Goal: Task Accomplishment & Management: Complete application form

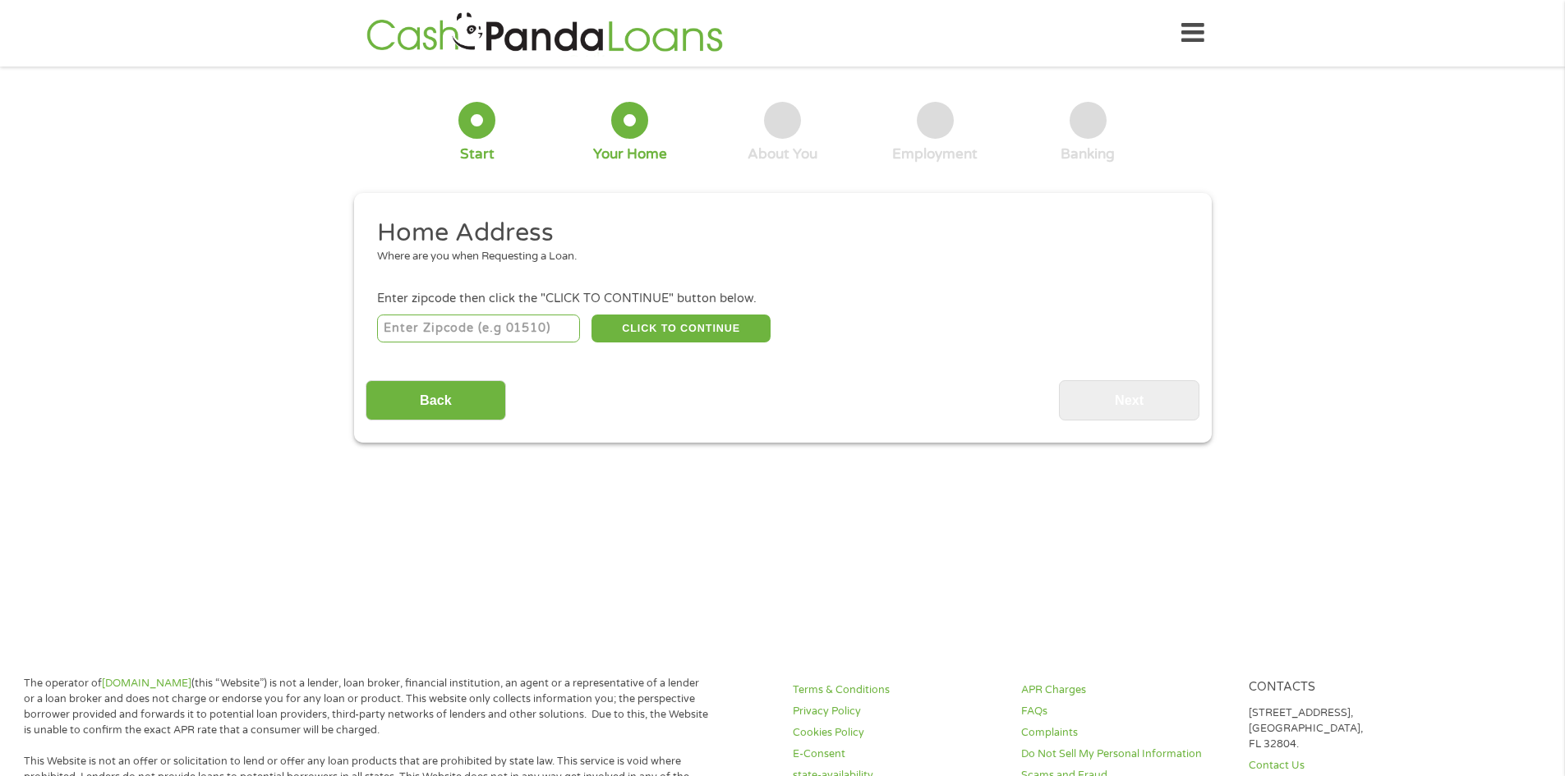
click at [495, 328] on input "number" at bounding box center [478, 329] width 203 height 28
type input "37013"
click at [642, 321] on button "CLICK TO CONTINUE" at bounding box center [680, 329] width 179 height 28
type input "37013"
type input "Antioch"
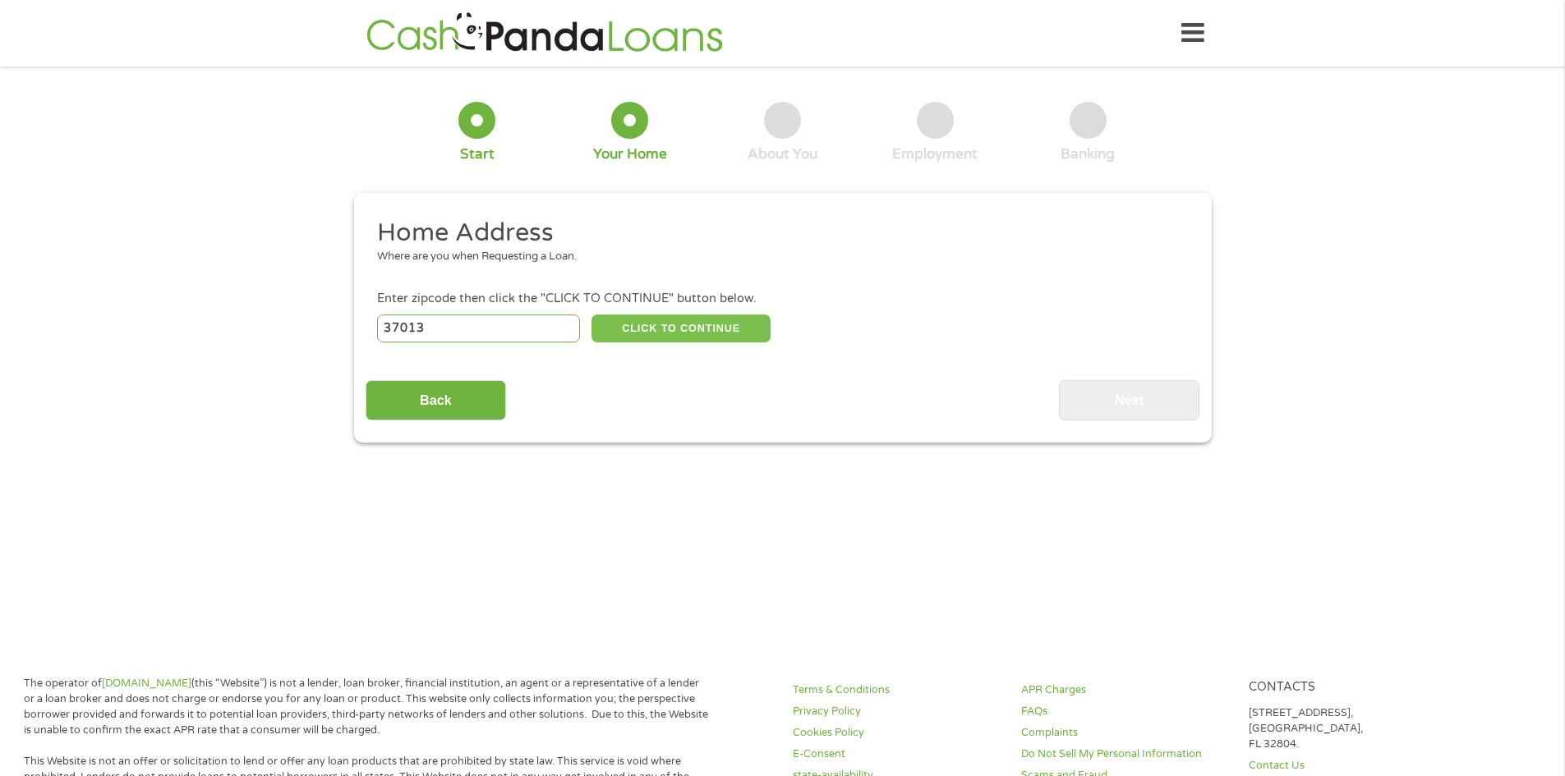
select select "[US_STATE]"
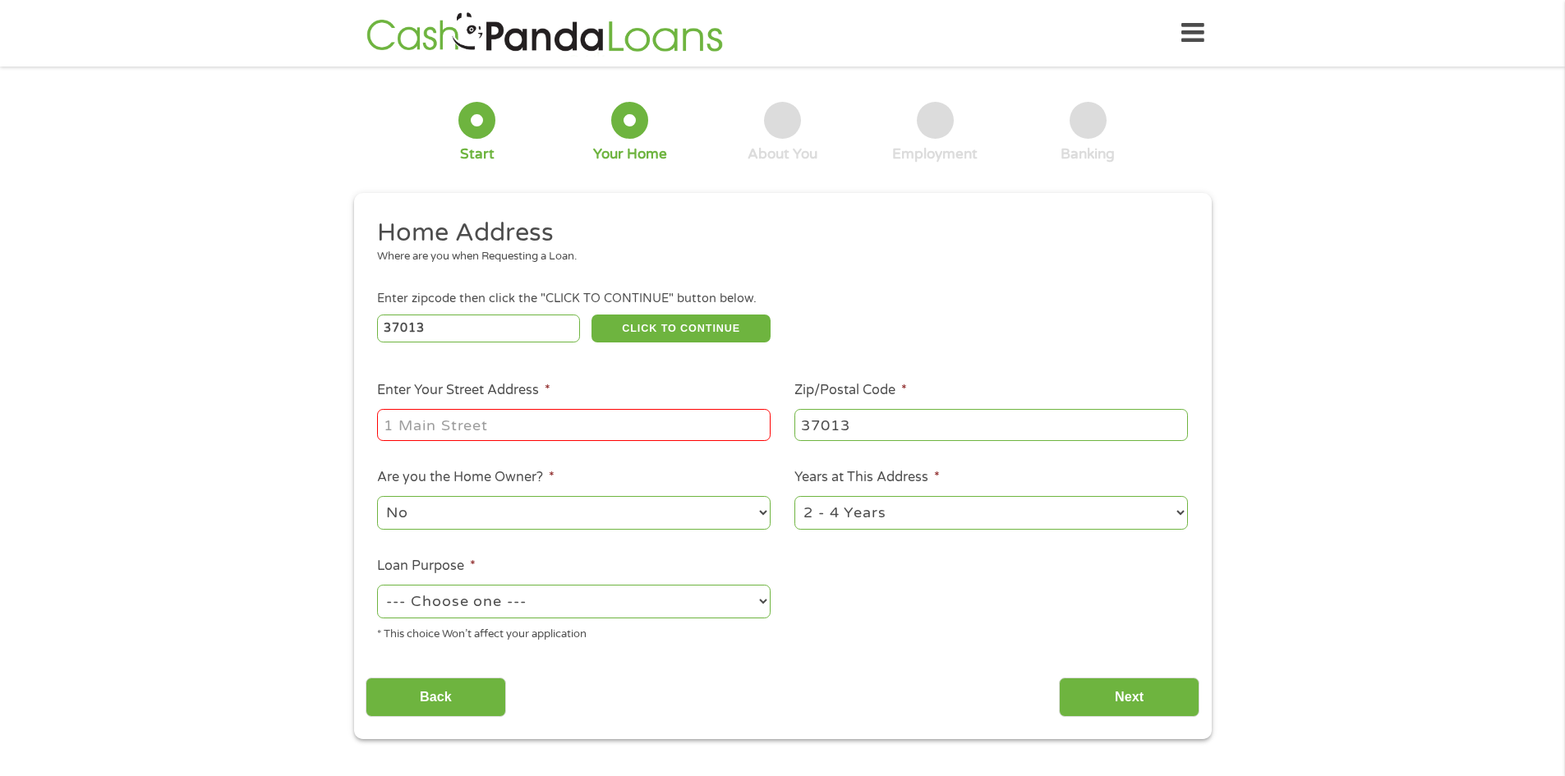
click at [646, 608] on select "--- Choose one --- Pay Bills Debt Consolidation Home Improvement Major Purchase…" at bounding box center [573, 602] width 393 height 34
select select "shorttermcash"
click at [377, 585] on select "--- Choose one --- Pay Bills Debt Consolidation Home Improvement Major Purchase…" at bounding box center [573, 602] width 393 height 34
click at [440, 426] on input "Enter Your Street Address *" at bounding box center [573, 424] width 393 height 31
type input "[STREET_ADDRESS]"
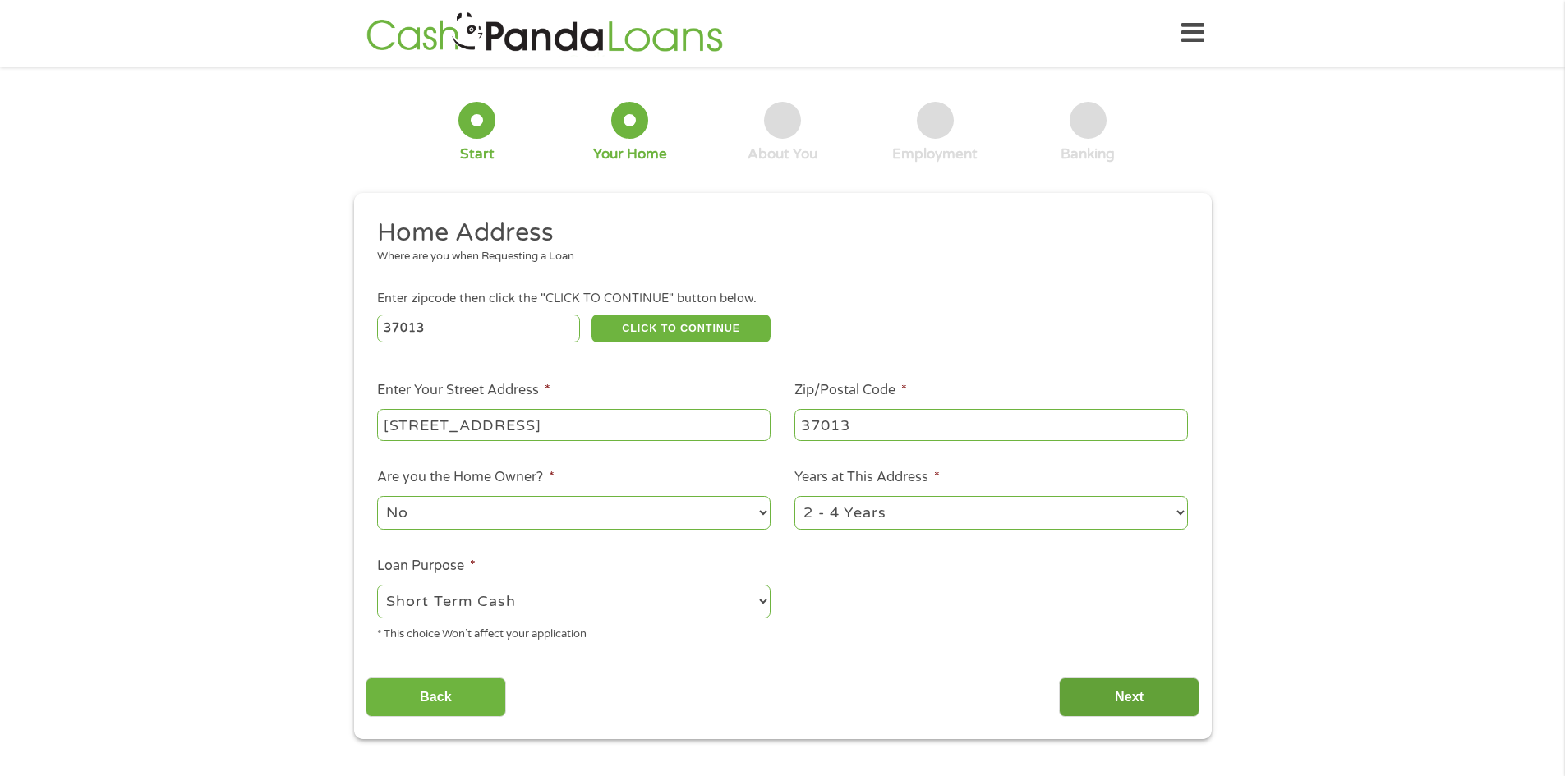
click at [1111, 684] on input "Next" at bounding box center [1129, 698] width 140 height 40
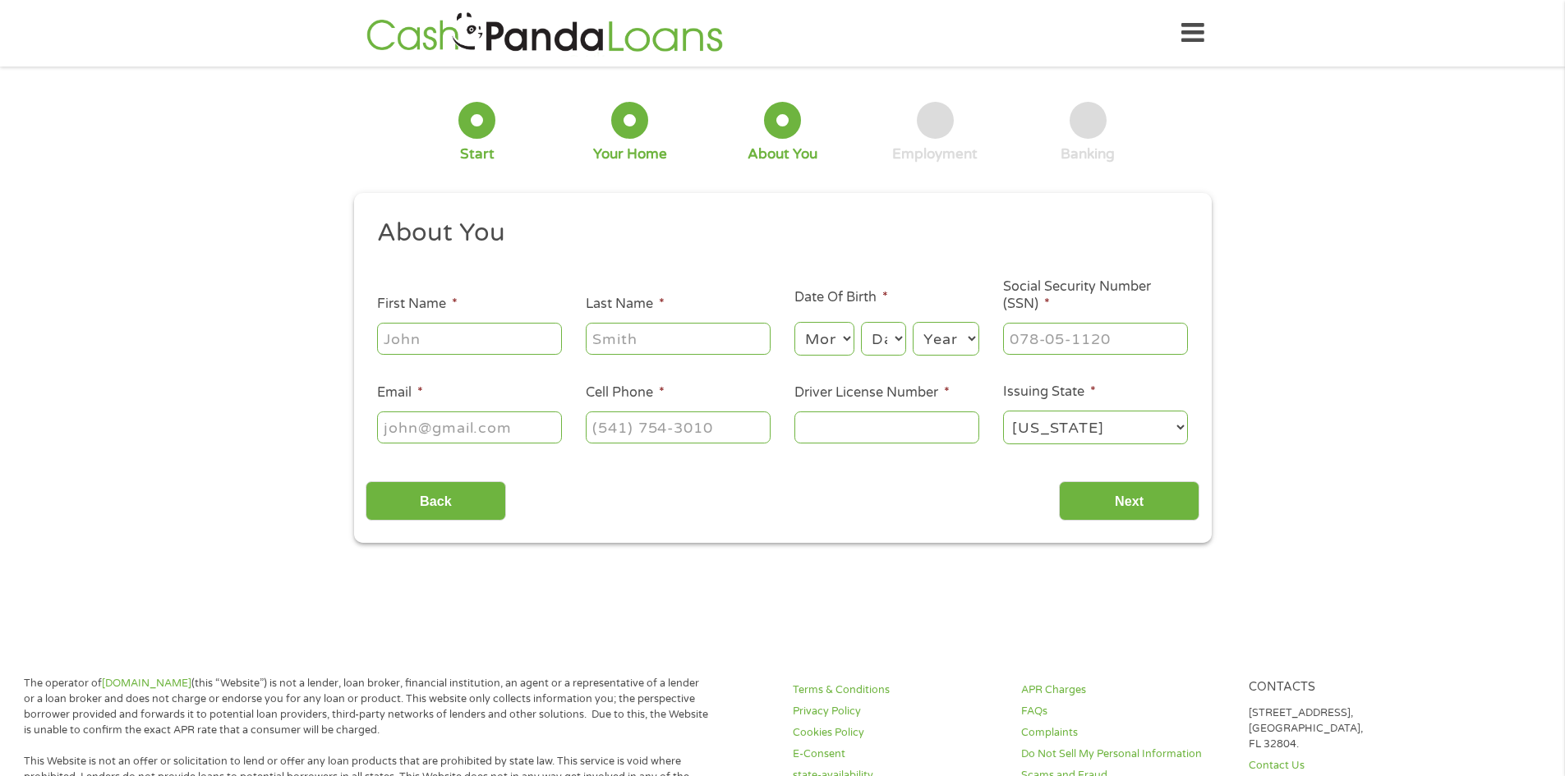
scroll to position [7, 7]
click at [455, 338] on input "First Name *" at bounding box center [469, 338] width 185 height 31
type input "[PERSON_NAME]"
click at [844, 338] on select "Month 1 2 3 4 5 6 7 8 9 10 11 12" at bounding box center [824, 339] width 60 height 34
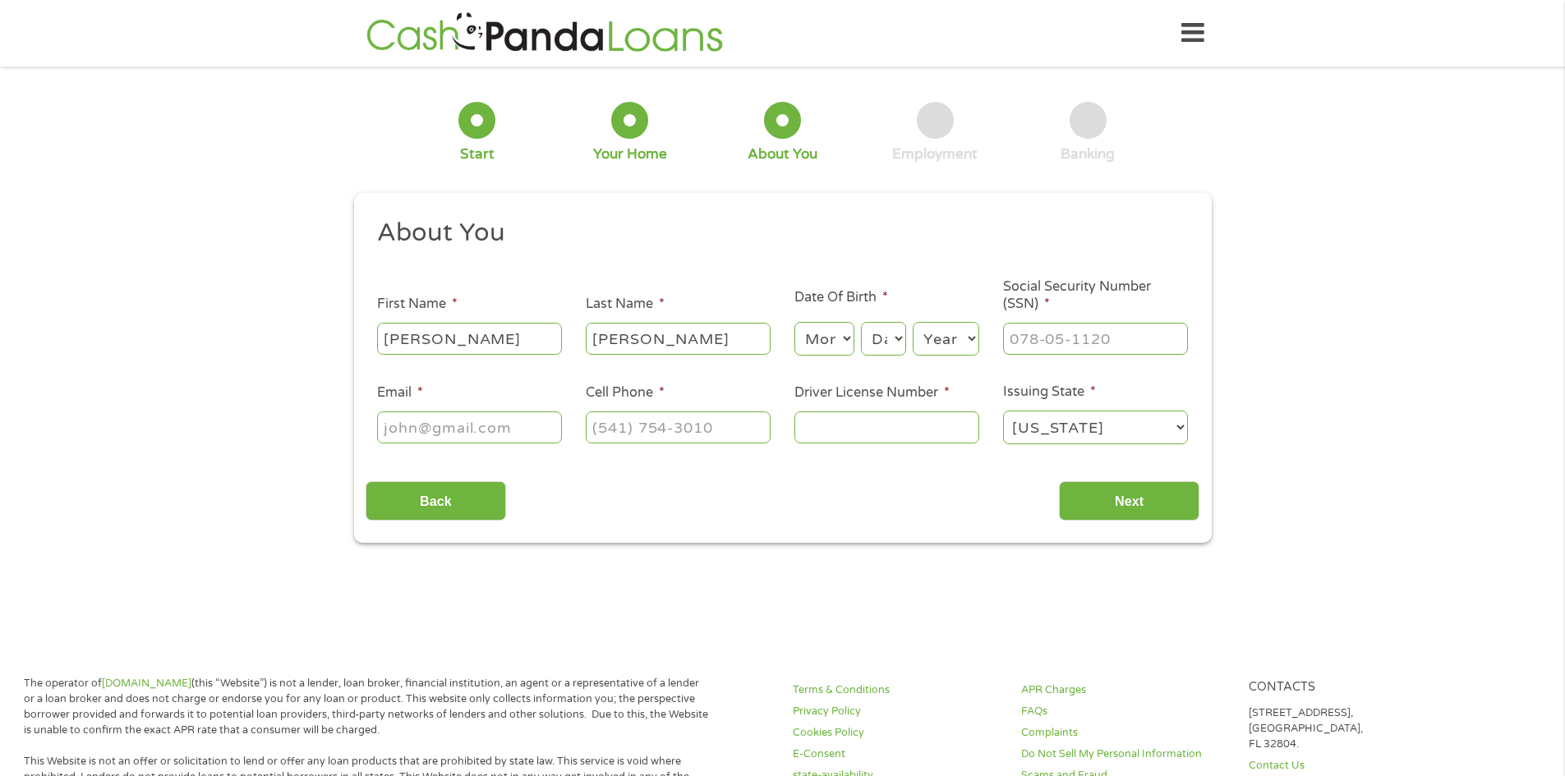
select select "6"
click at [794, 322] on select "Month 1 2 3 4 5 6 7 8 9 10 11 12" at bounding box center [824, 339] width 60 height 34
drag, startPoint x: 907, startPoint y: 329, endPoint x: 900, endPoint y: 337, distance: 10.5
click at [907, 330] on div "Month Month 1 2 3 4 5 6 7 8 9 10 11 12 Day Day 1 2 3 4 5 6 7 8 9 10 11 12 13 14…" at bounding box center [886, 336] width 185 height 45
click at [900, 337] on select "Day 1 2 3 4 5 6 7 8 9 10 11 12 13 14 15 16 17 18 19 20 21 22 23 24 25 26 27 28 …" at bounding box center [883, 339] width 44 height 34
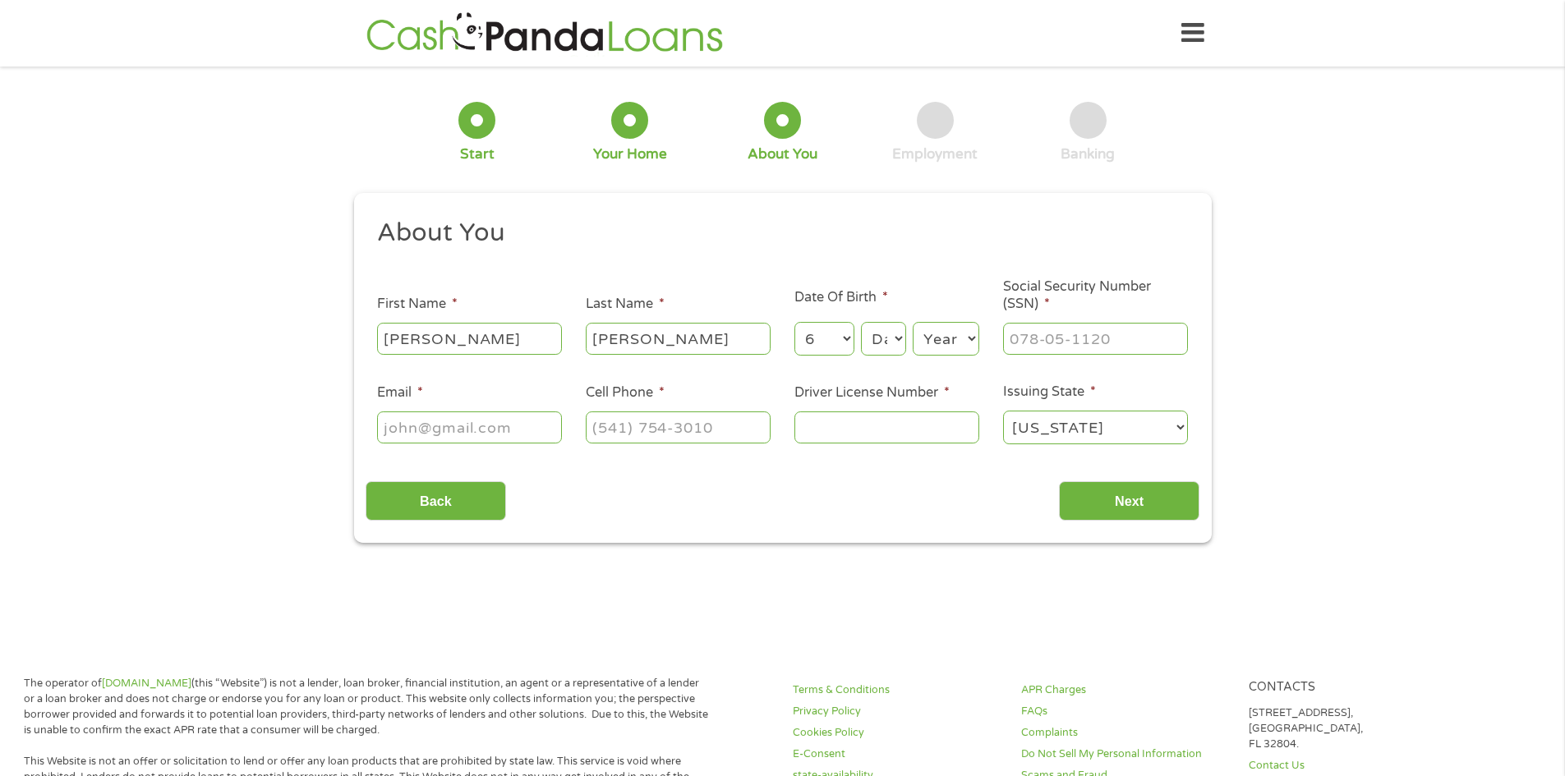
select select "8"
click at [861, 322] on select "Day 1 2 3 4 5 6 7 8 9 10 11 12 13 14 15 16 17 18 19 20 21 22 23 24 25 26 27 28 …" at bounding box center [883, 339] width 44 height 34
click at [949, 347] on select "Year [DATE] 2006 2005 2004 2003 2002 2001 2000 1999 1998 1997 1996 1995 1994 19…" at bounding box center [946, 339] width 67 height 34
select select "1993"
click at [913, 322] on select "Year [DATE] 2006 2005 2004 2003 2002 2001 2000 1999 1998 1997 1996 1995 1994 19…" at bounding box center [946, 339] width 67 height 34
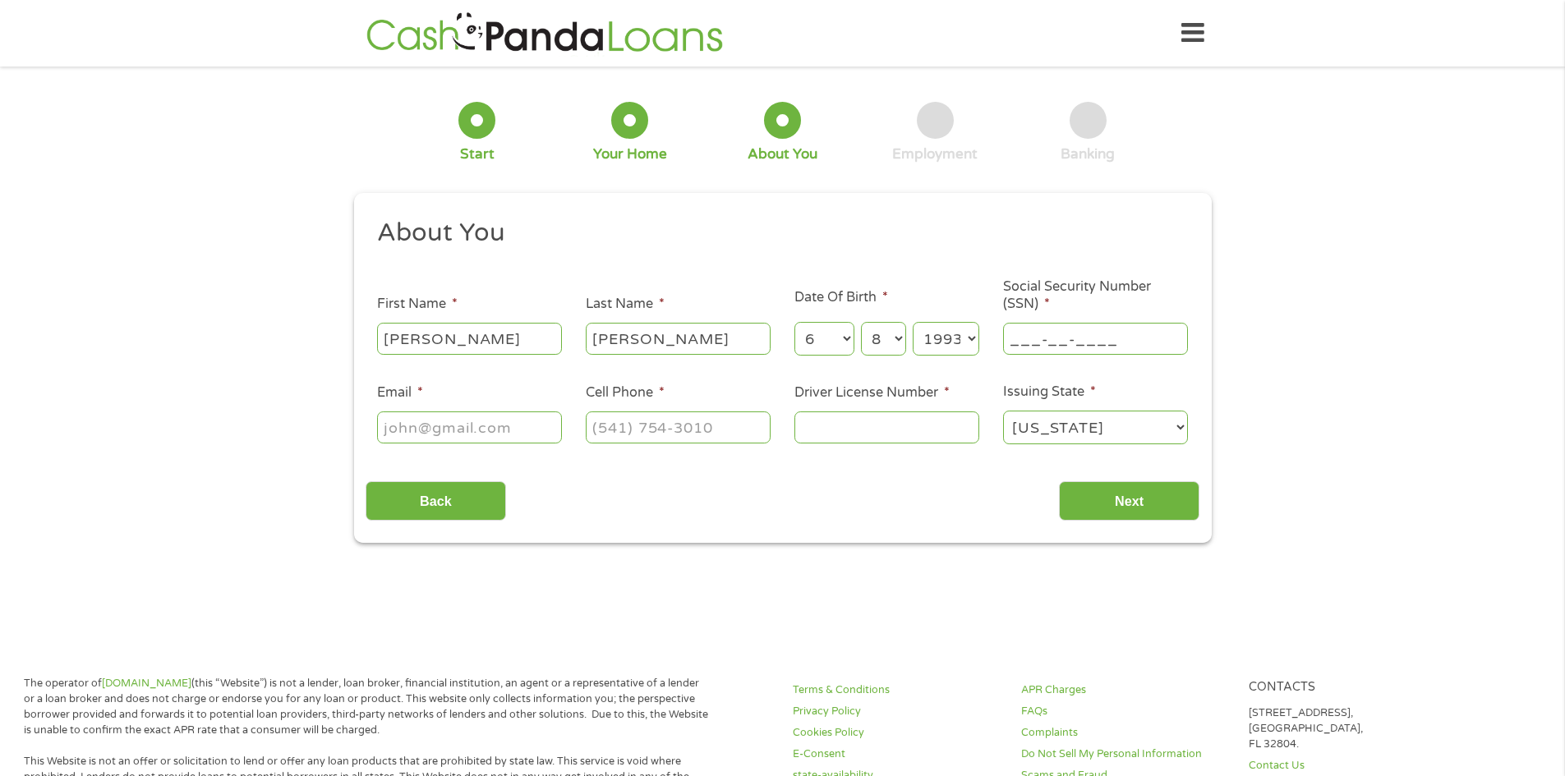
click at [1030, 347] on input "___-__-____" at bounding box center [1095, 338] width 185 height 31
type input "640-36-1283"
click at [880, 423] on input "Driver License Number *" at bounding box center [886, 427] width 185 height 31
type input "115705091"
click at [654, 421] on input "(___) ___-____" at bounding box center [678, 427] width 185 height 31
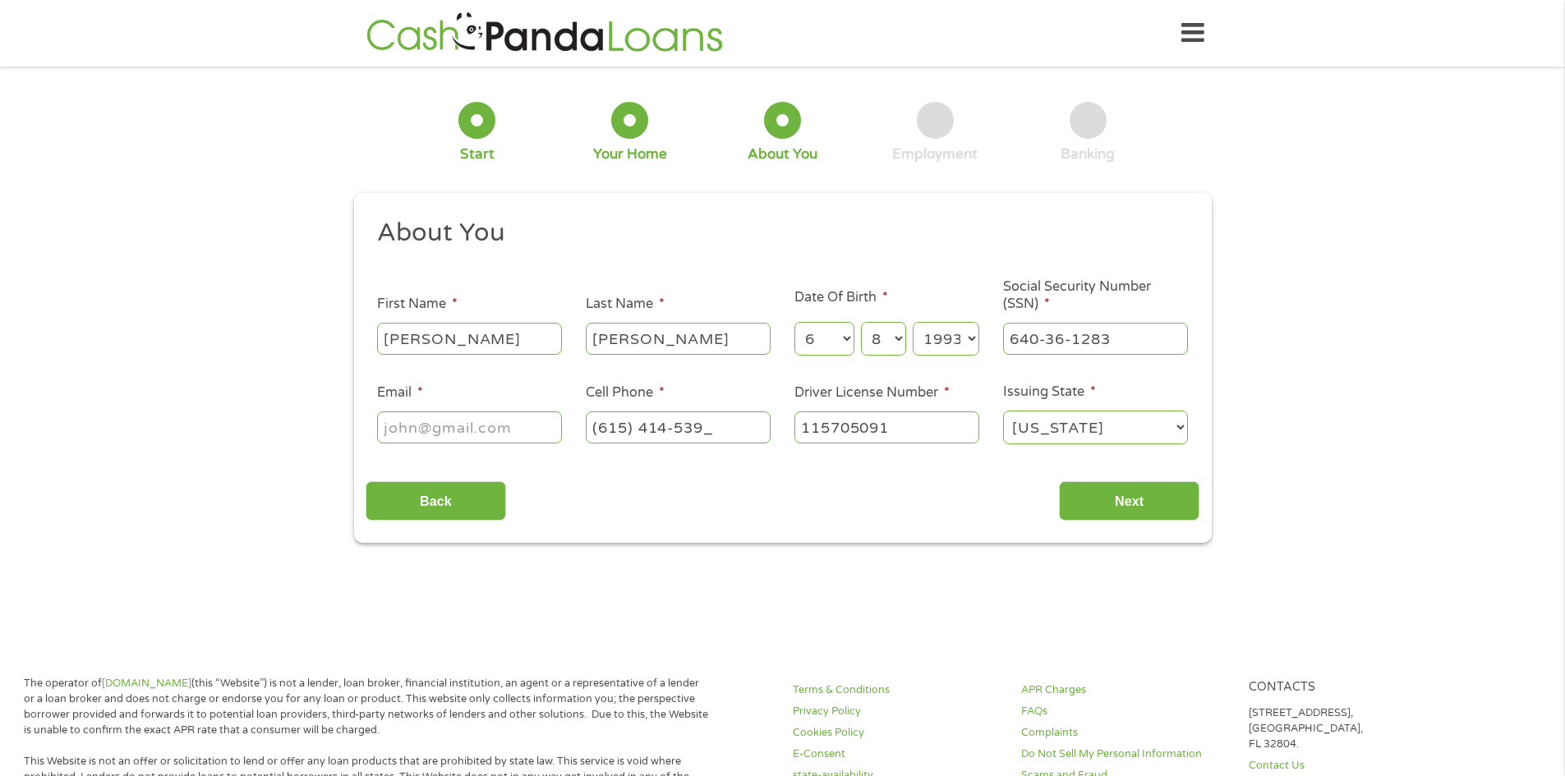
type input "[PHONE_NUMBER]"
click at [508, 439] on input "Email *" at bounding box center [469, 427] width 185 height 31
type input "[EMAIL_ADDRESS][DOMAIN_NAME]"
click at [1162, 499] on input "Next" at bounding box center [1129, 501] width 140 height 40
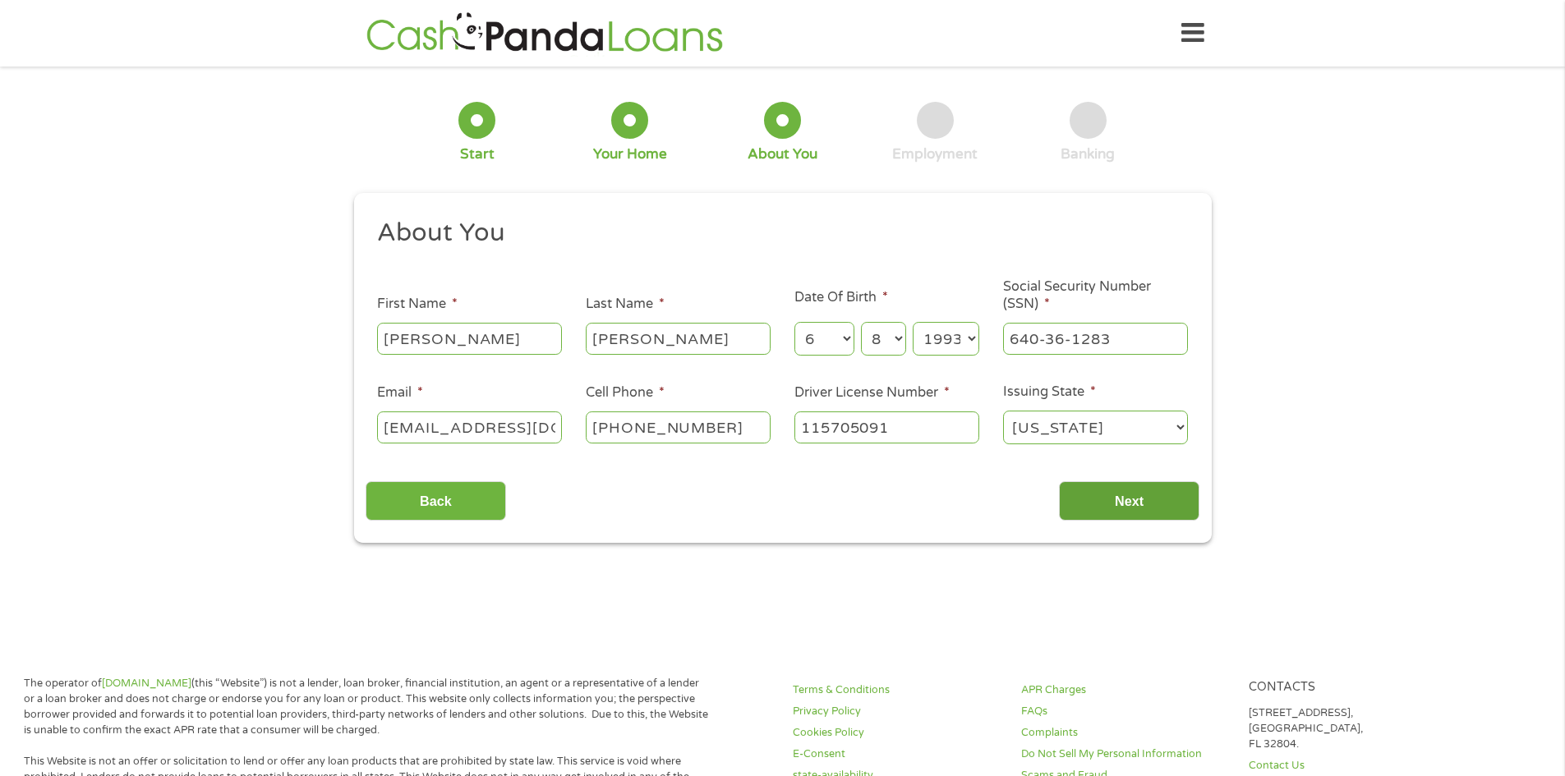
scroll to position [7, 7]
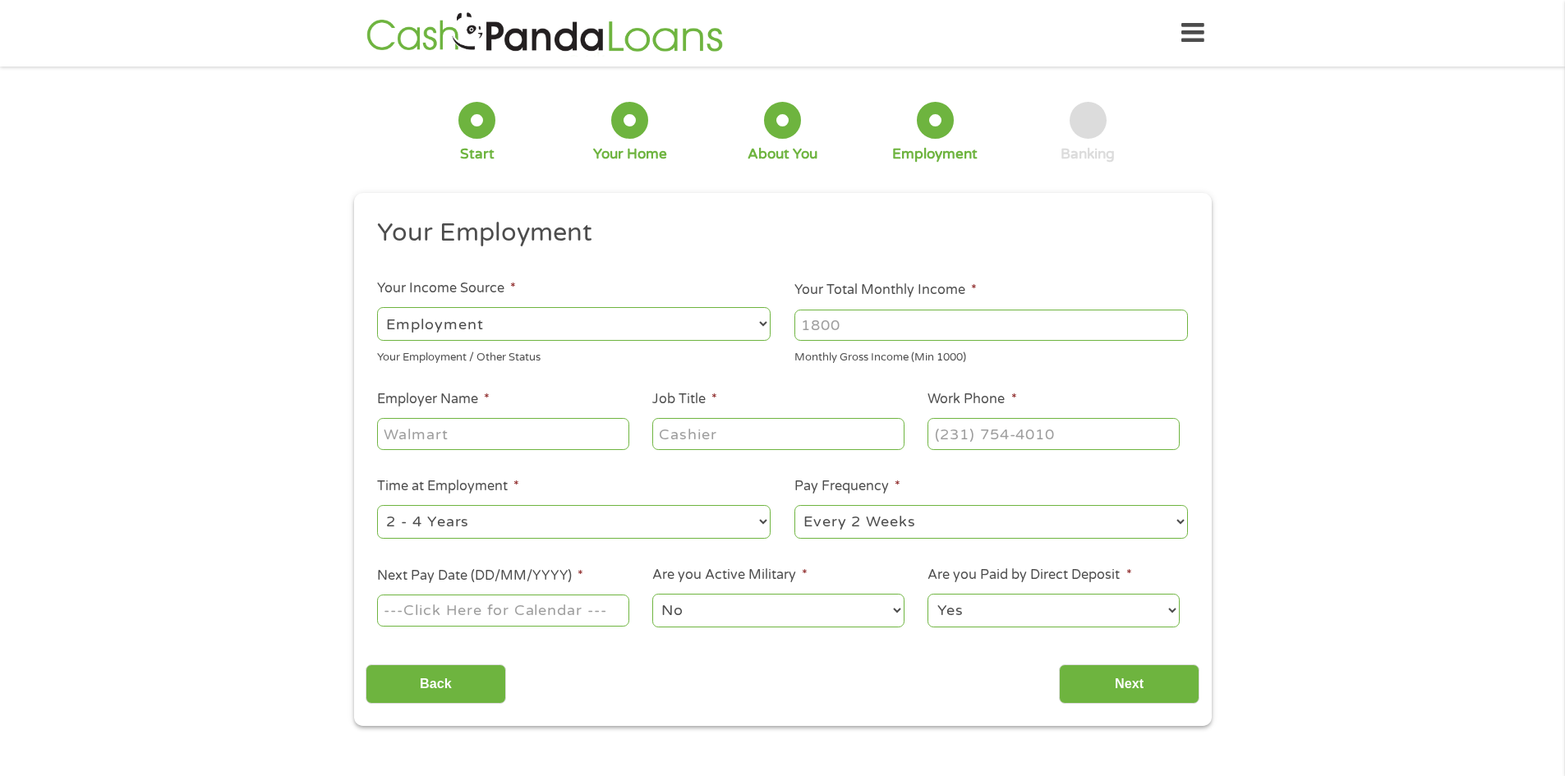
click at [872, 323] on input "Your Total Monthly Income *" at bounding box center [990, 325] width 393 height 31
type input "4000"
click at [495, 430] on input "Employer Name *" at bounding box center [502, 433] width 251 height 31
type input "GoFlo Plumbing, LLC"
click at [751, 438] on input "Job Title *" at bounding box center [777, 433] width 251 height 31
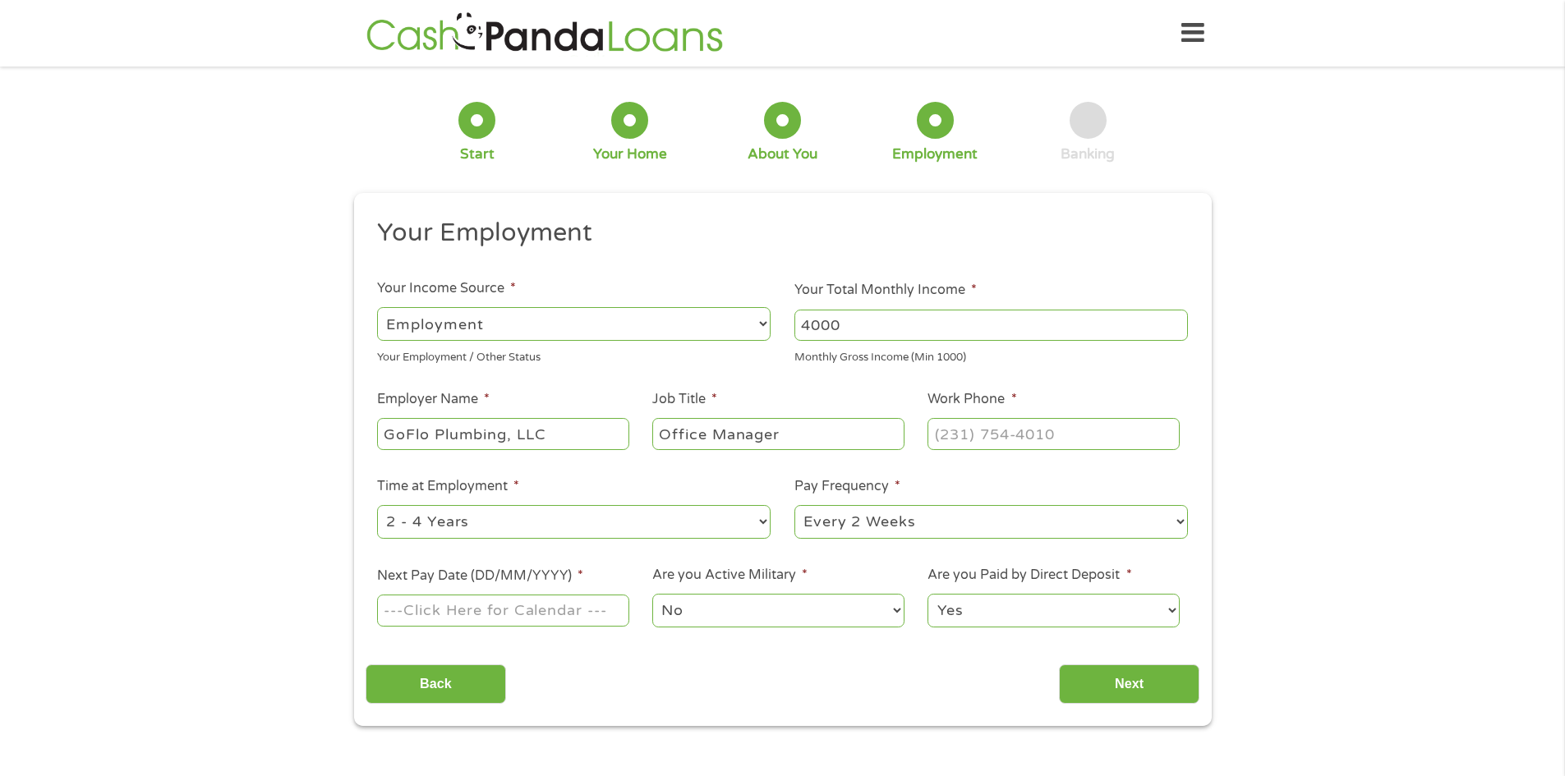
type input "Office Manager"
type input "[PHONE_NUMBER]"
click at [559, 519] on select "--- Choose one --- 1 Year or less 1 - 2 Years 2 - 4 Years Over 4 Years" at bounding box center [573, 522] width 393 height 34
select select "60months"
click at [377, 505] on select "--- Choose one --- 1 Year or less 1 - 2 Years 2 - 4 Years Over 4 Years" at bounding box center [573, 522] width 393 height 34
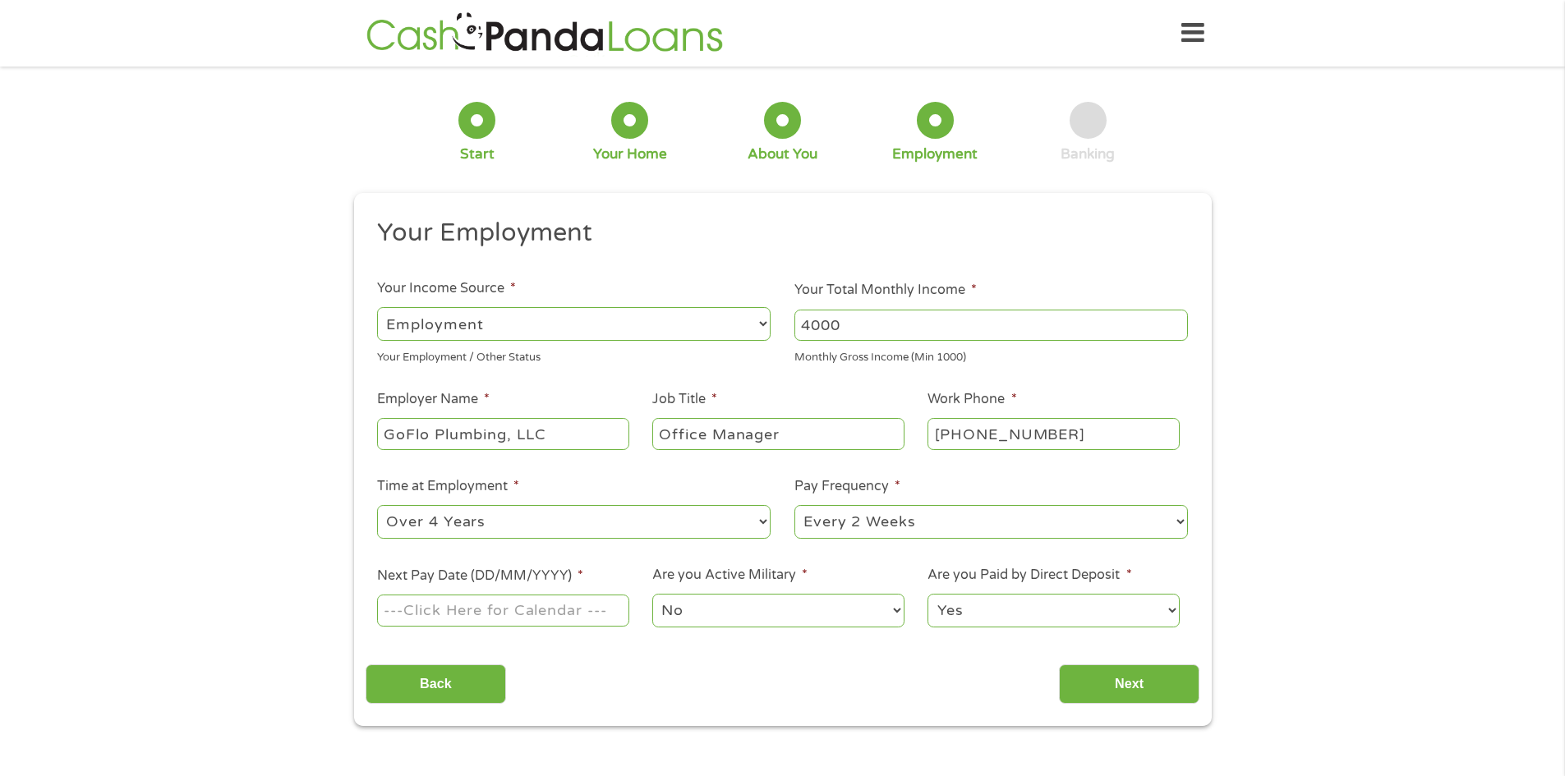
click at [900, 532] on select "--- Choose one --- Every 2 Weeks Every Week Monthly Semi-Monthly" at bounding box center [990, 522] width 393 height 34
select select "weekly"
click at [794, 505] on select "--- Choose one --- Every 2 Weeks Every Week Monthly Semi-Monthly" at bounding box center [990, 522] width 393 height 34
click at [542, 614] on input "Next Pay Date (DD/MM/YYYY) *" at bounding box center [502, 610] width 251 height 31
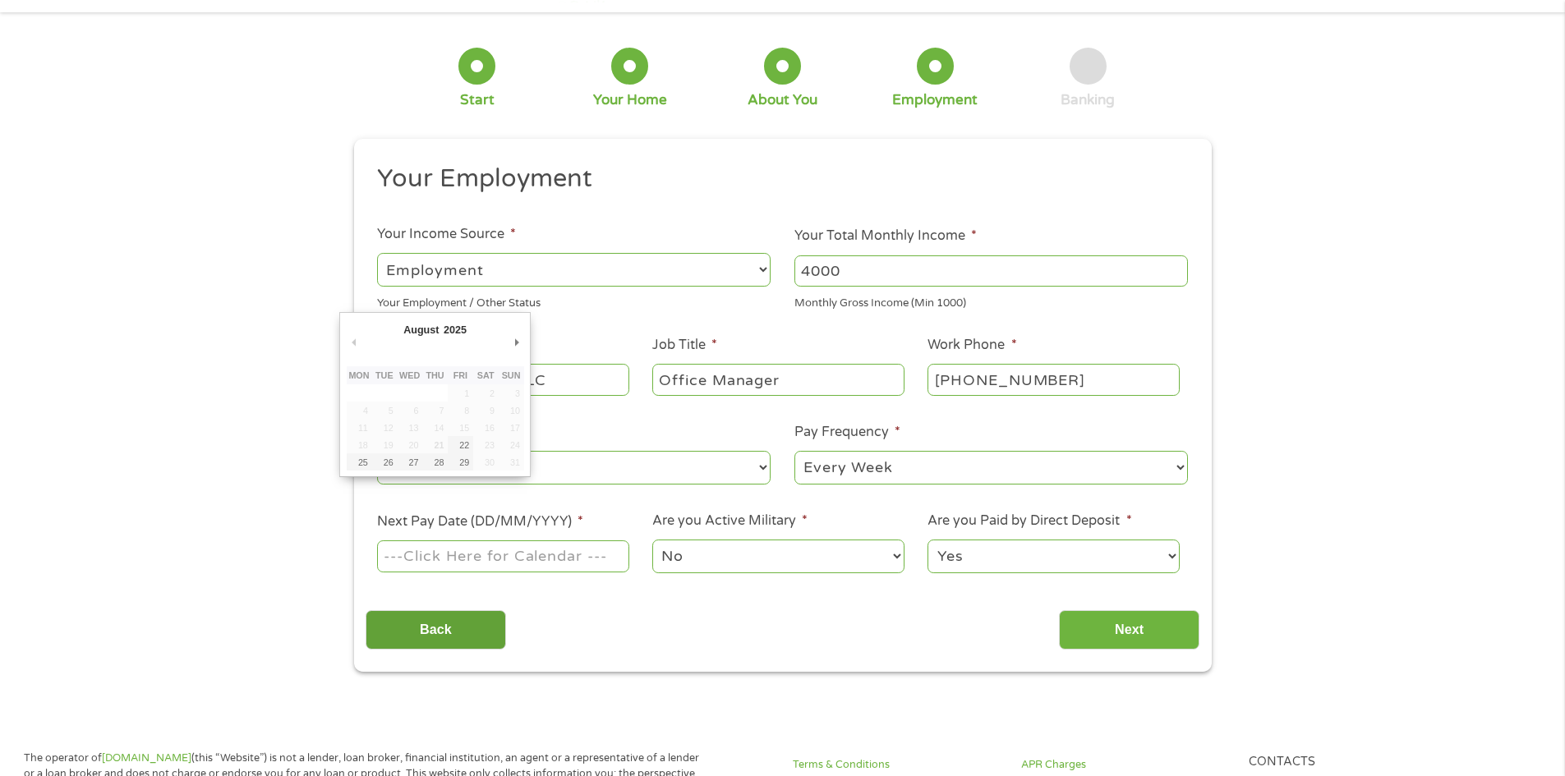
scroll to position [82, 0]
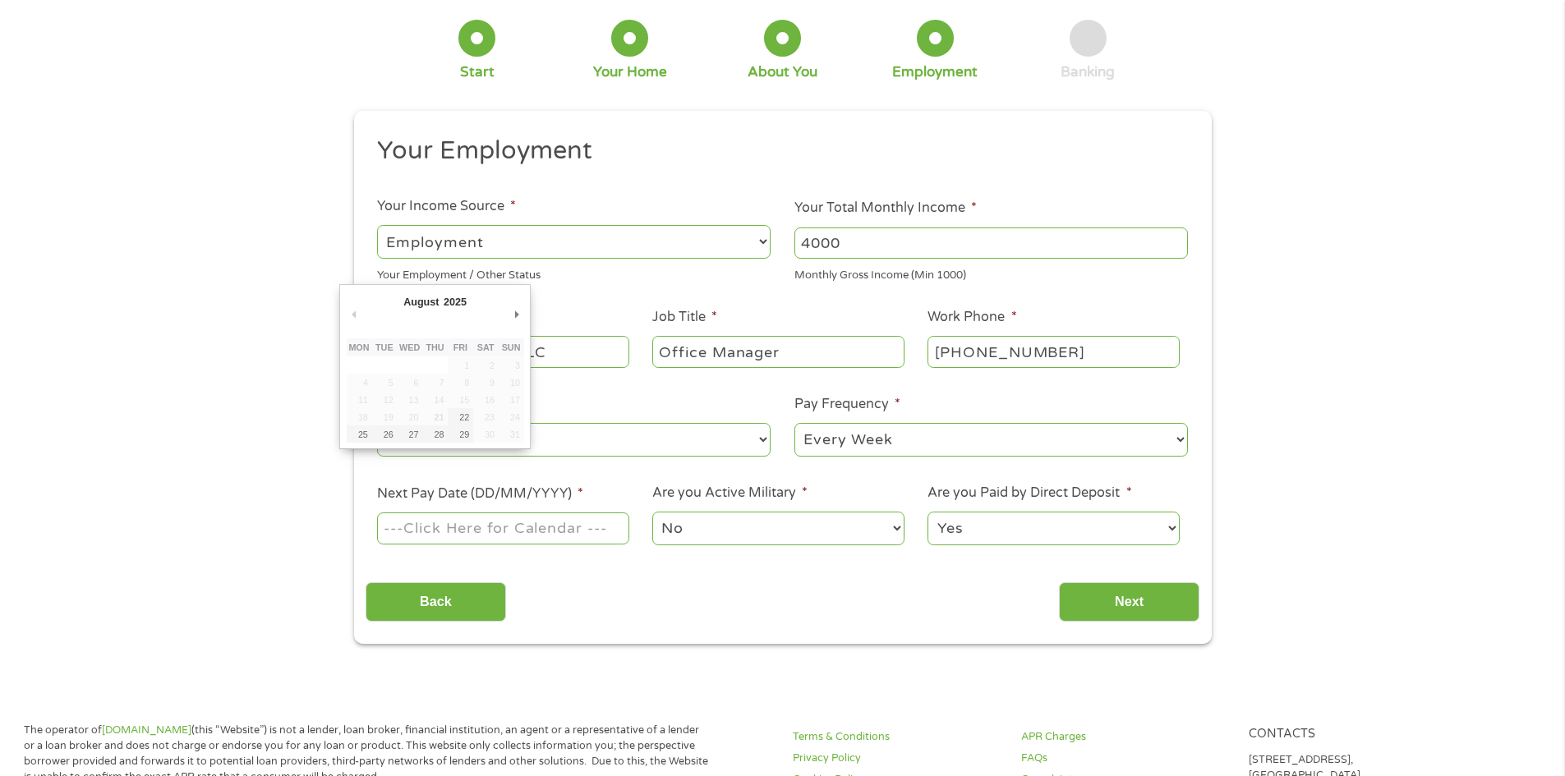
click at [490, 421] on td "23" at bounding box center [485, 416] width 25 height 17
click at [490, 416] on td "23" at bounding box center [485, 416] width 25 height 17
click at [439, 521] on input "Next Pay Date (DD/MM/YYYY) *" at bounding box center [502, 528] width 251 height 31
click at [633, 279] on div "Your Employment / Other Status" at bounding box center [573, 273] width 393 height 22
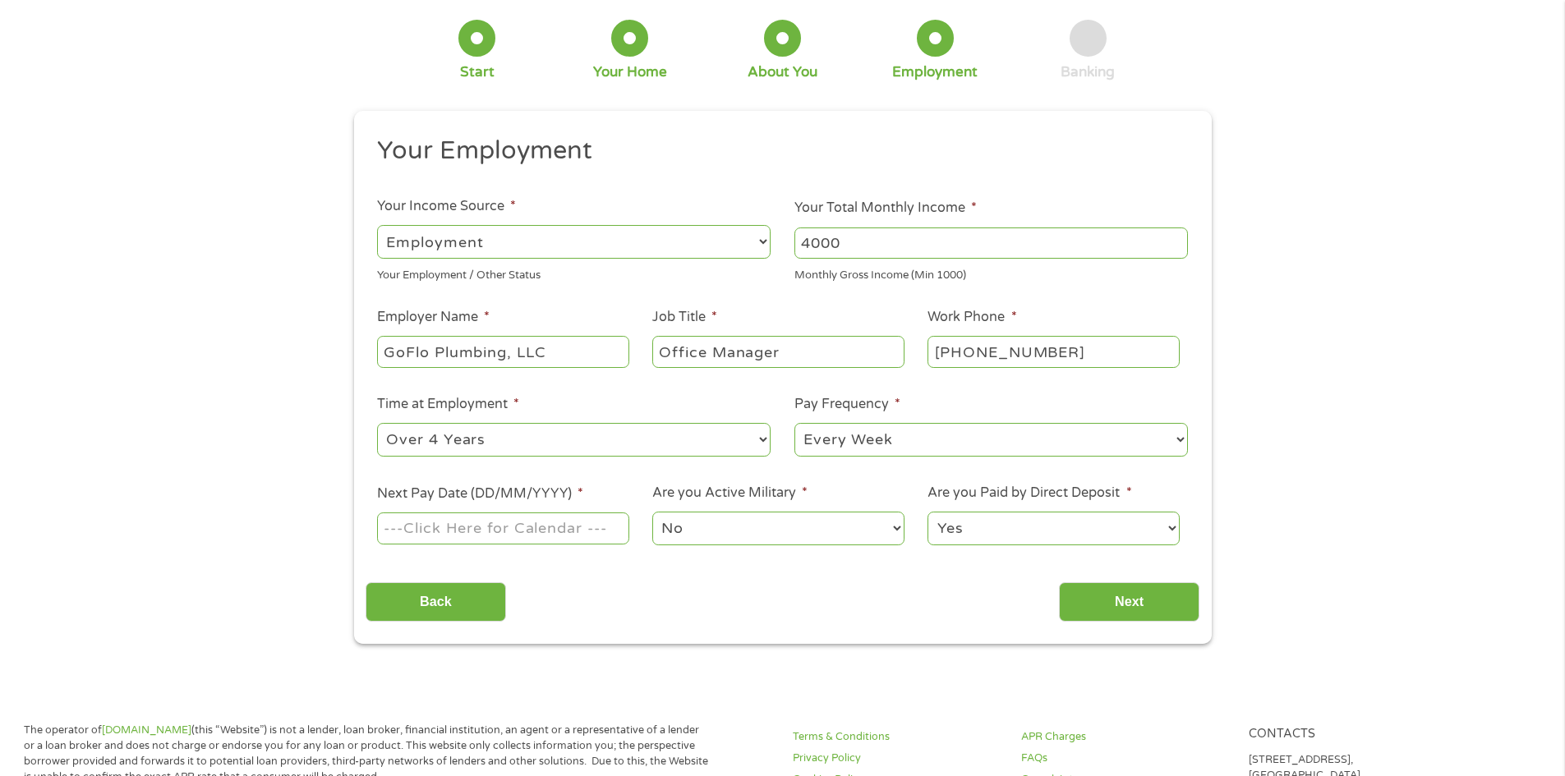
click at [485, 522] on input "Next Pay Date (DD/MM/YYYY) *" at bounding box center [502, 528] width 251 height 31
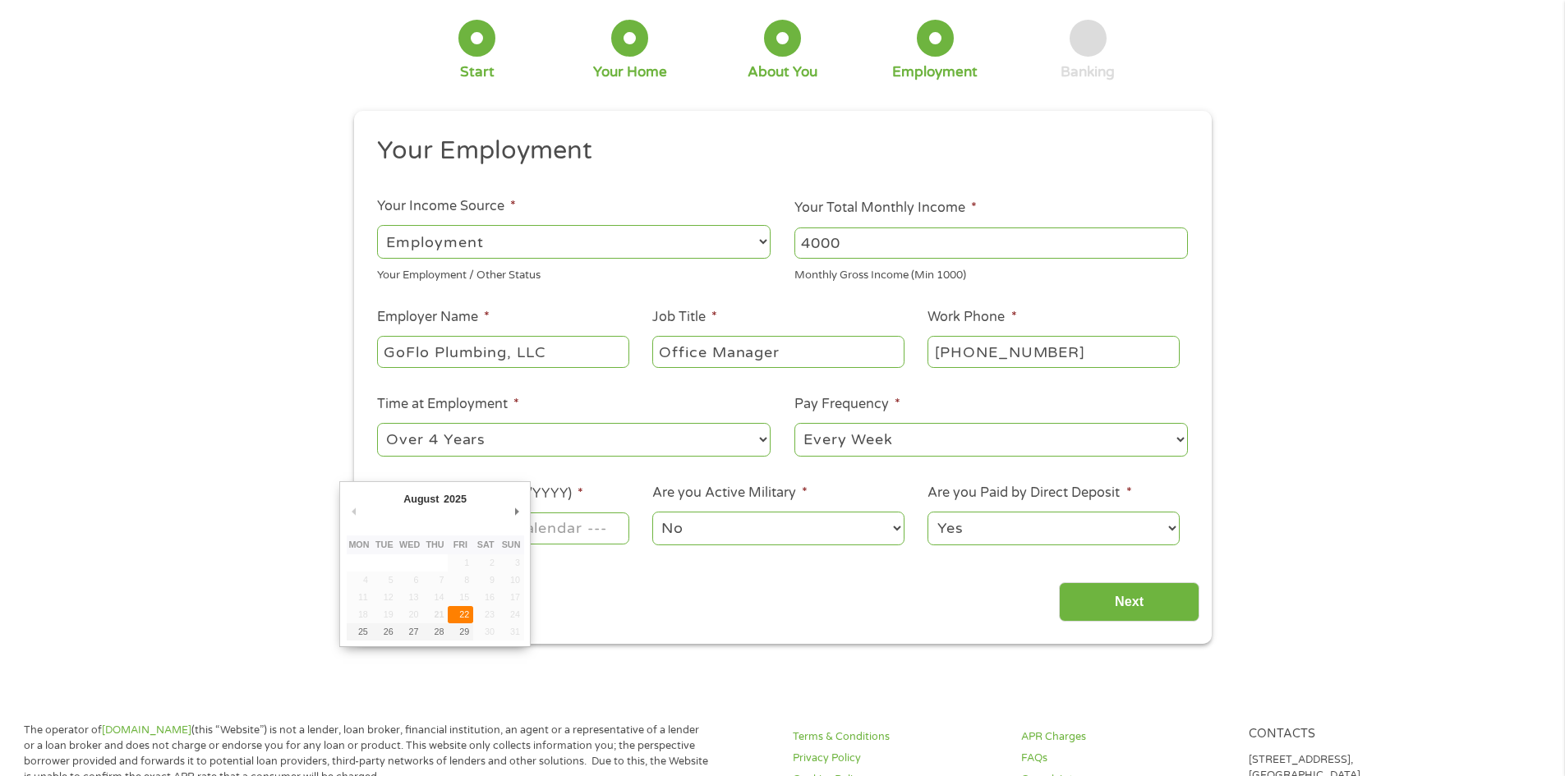
type input "[DATE]"
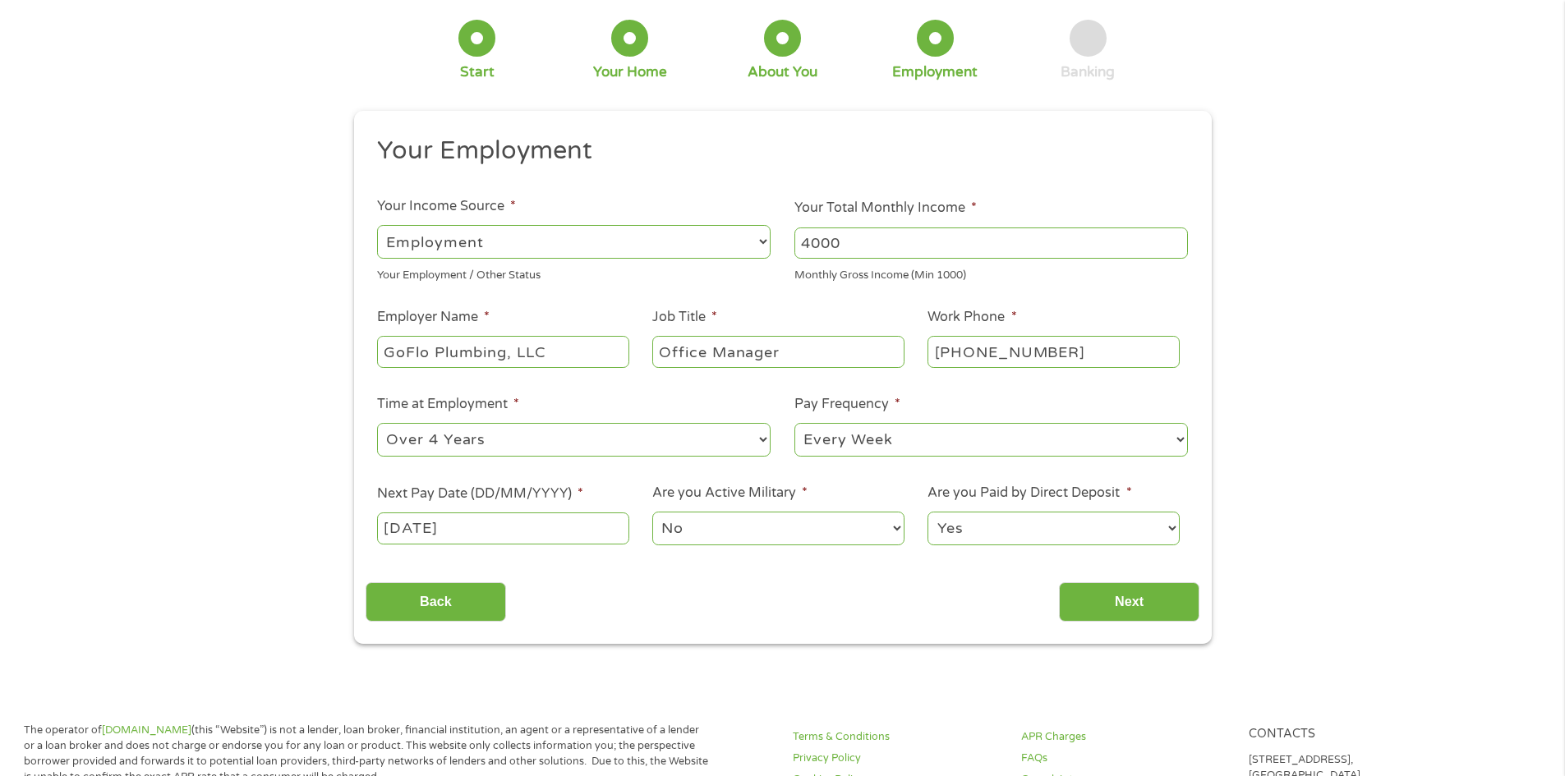
click at [832, 531] on select "No Yes" at bounding box center [777, 529] width 251 height 34
click at [1258, 498] on div "1 Start 2 Your Home 3 About You 4 Employment 5 Banking 6 This field is hidden w…" at bounding box center [782, 320] width 1565 height 648
click at [1086, 608] on input "Next" at bounding box center [1129, 602] width 140 height 40
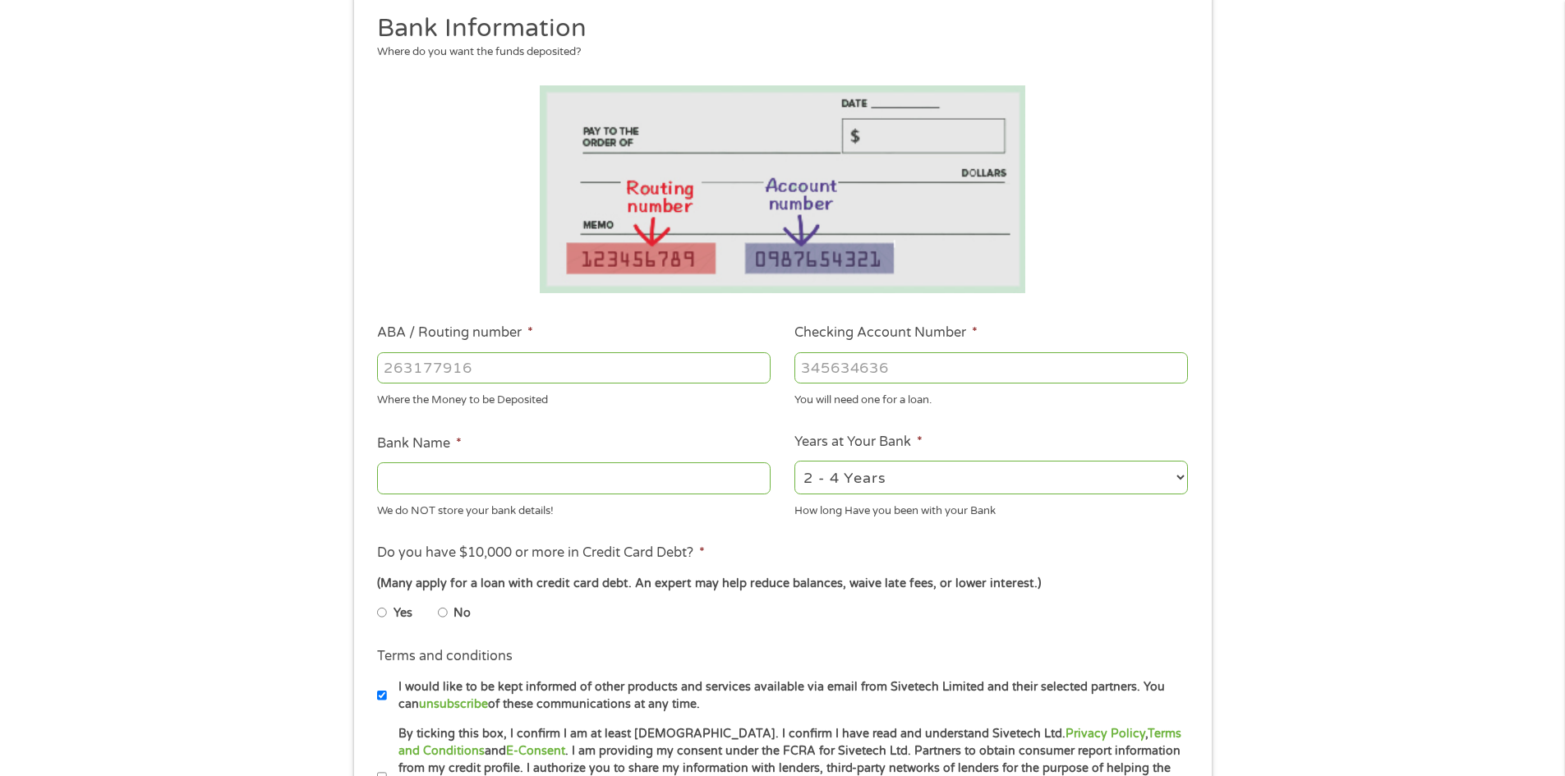
scroll to position [0, 0]
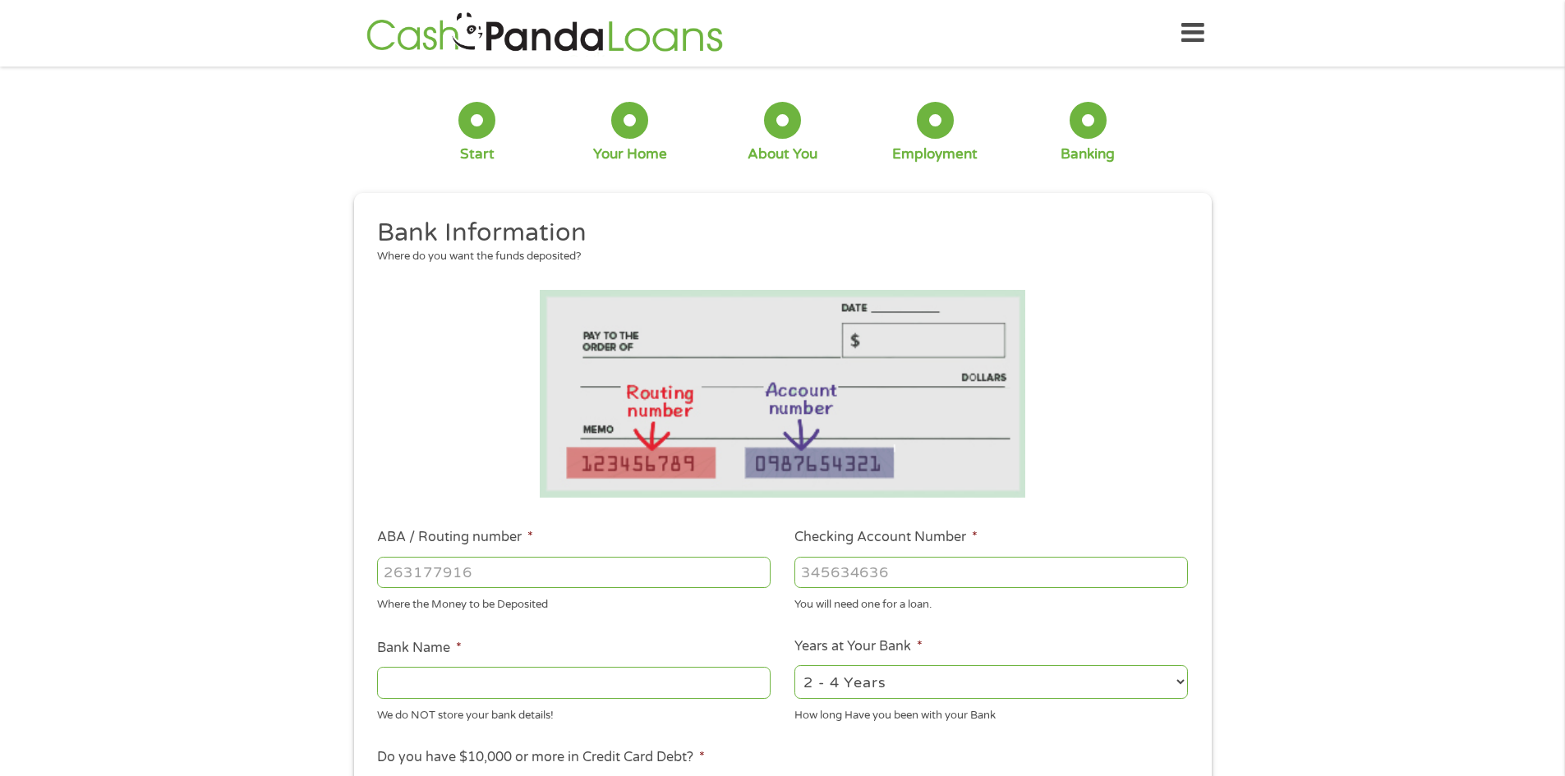
click at [439, 567] on input "ABA / Routing number *" at bounding box center [573, 572] width 393 height 31
type input "031176110"
type input "CAPITAL ONE NA"
type input "031176110"
click at [866, 573] on input "Checking Account Number *" at bounding box center [990, 572] width 393 height 31
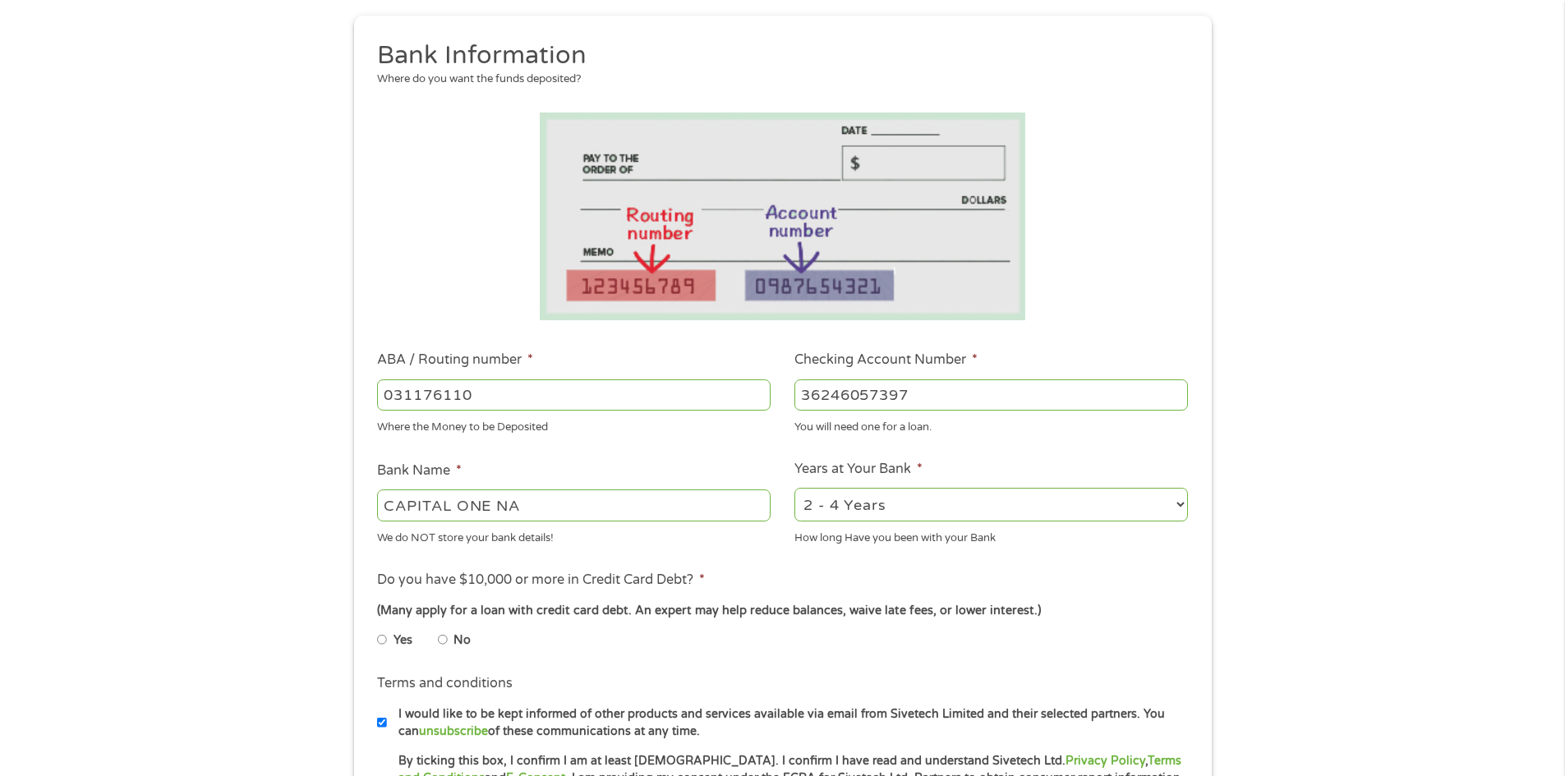
scroll to position [246, 0]
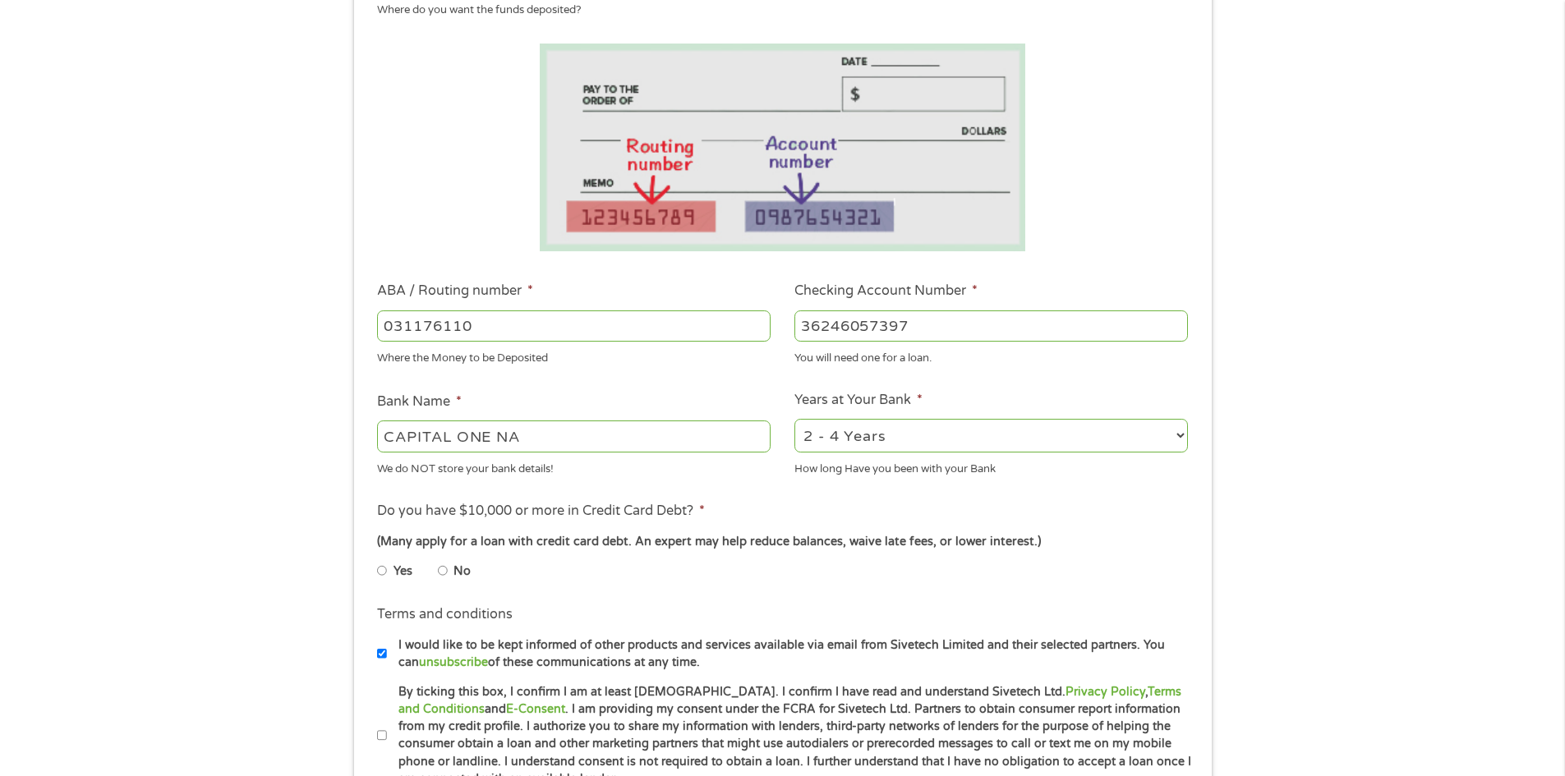
type input "36246057397"
click at [941, 435] on select "2 - 4 Years 6 - 12 Months 1 - 2 Years Over 4 Years" at bounding box center [990, 436] width 393 height 34
click at [733, 481] on ul "Bank Information Where do you want the funds deposited? ABA / Routing number * …" at bounding box center [783, 379] width 834 height 818
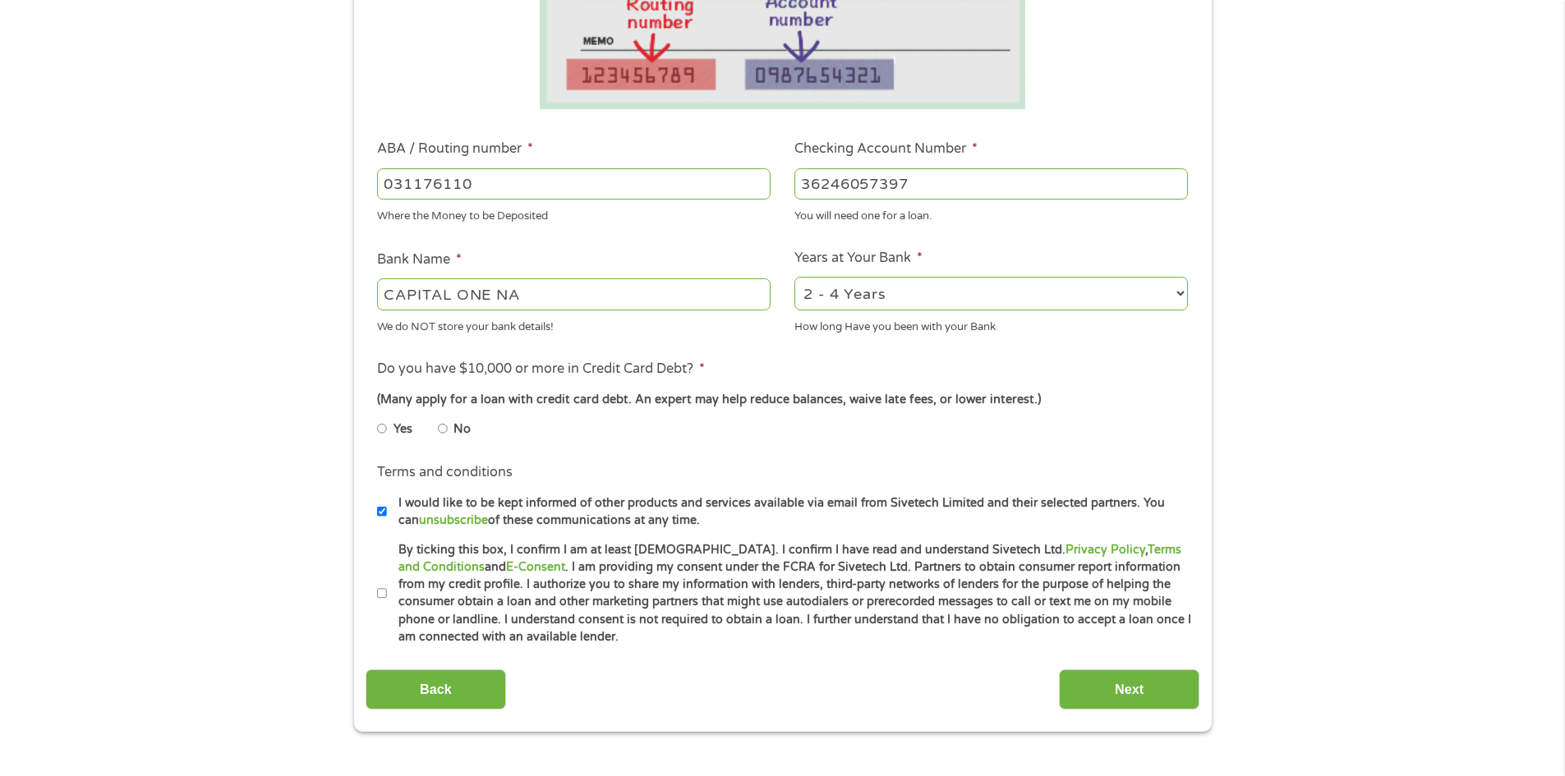
scroll to position [657, 0]
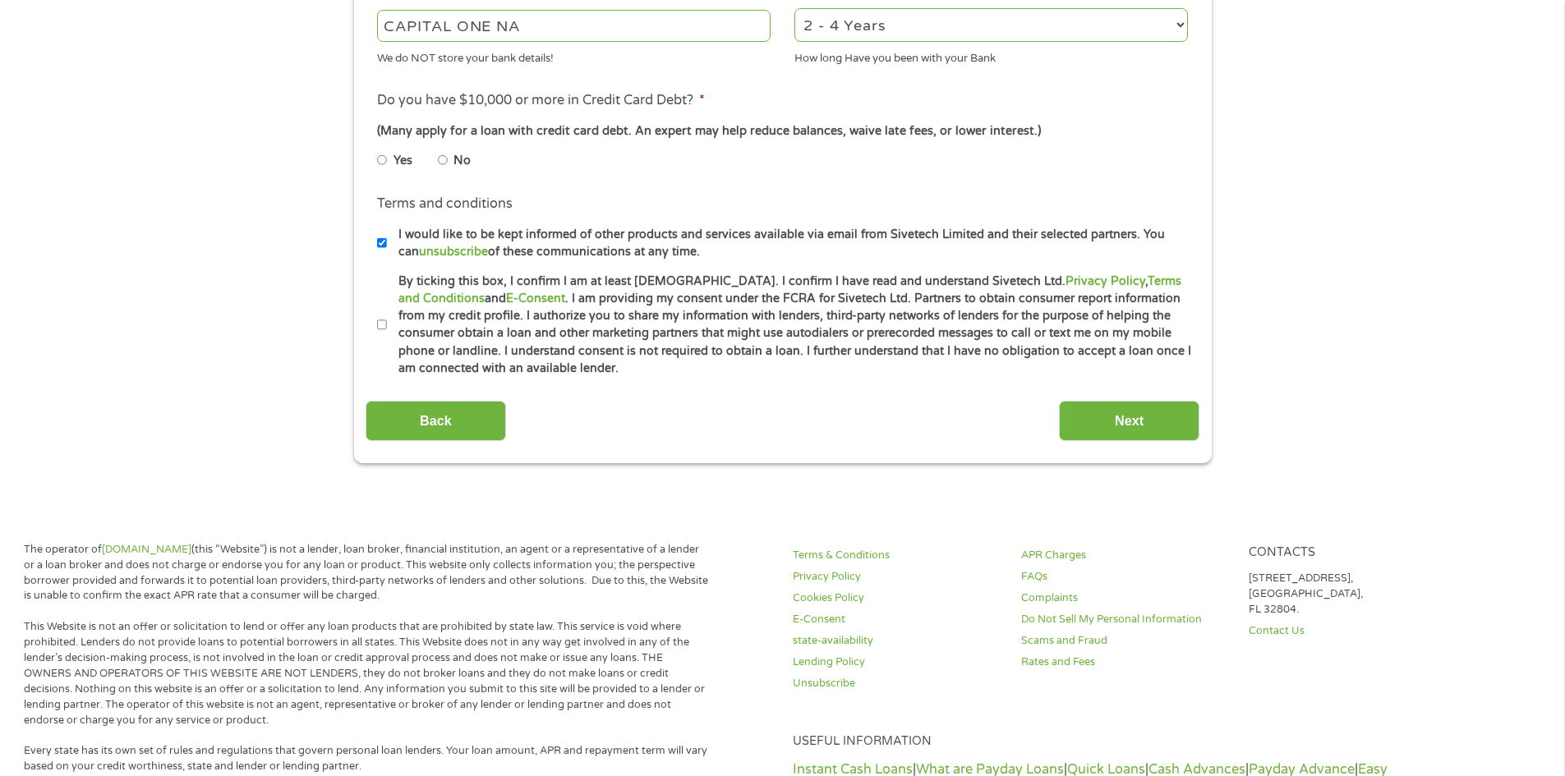
click at [384, 324] on input "By ticking this box, I confirm I am at least [DEMOGRAPHIC_DATA]. I confirm I ha…" at bounding box center [382, 325] width 10 height 26
checkbox input "true"
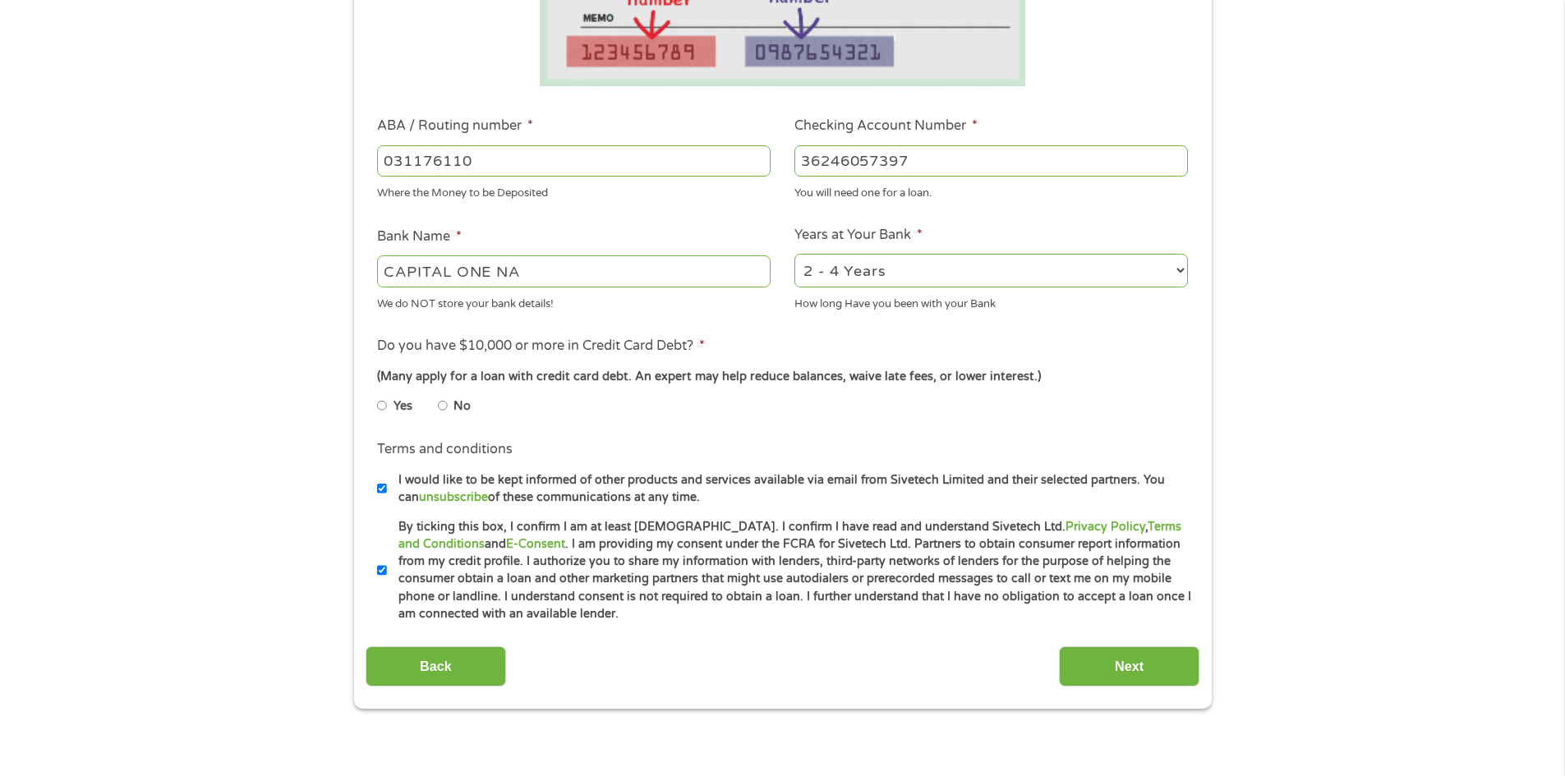
scroll to position [411, 0]
click at [448, 406] on li "No" at bounding box center [467, 407] width 59 height 32
drag, startPoint x: 444, startPoint y: 403, endPoint x: 535, endPoint y: 417, distance: 91.4
click at [444, 403] on input "No" at bounding box center [443, 406] width 10 height 26
radio input "true"
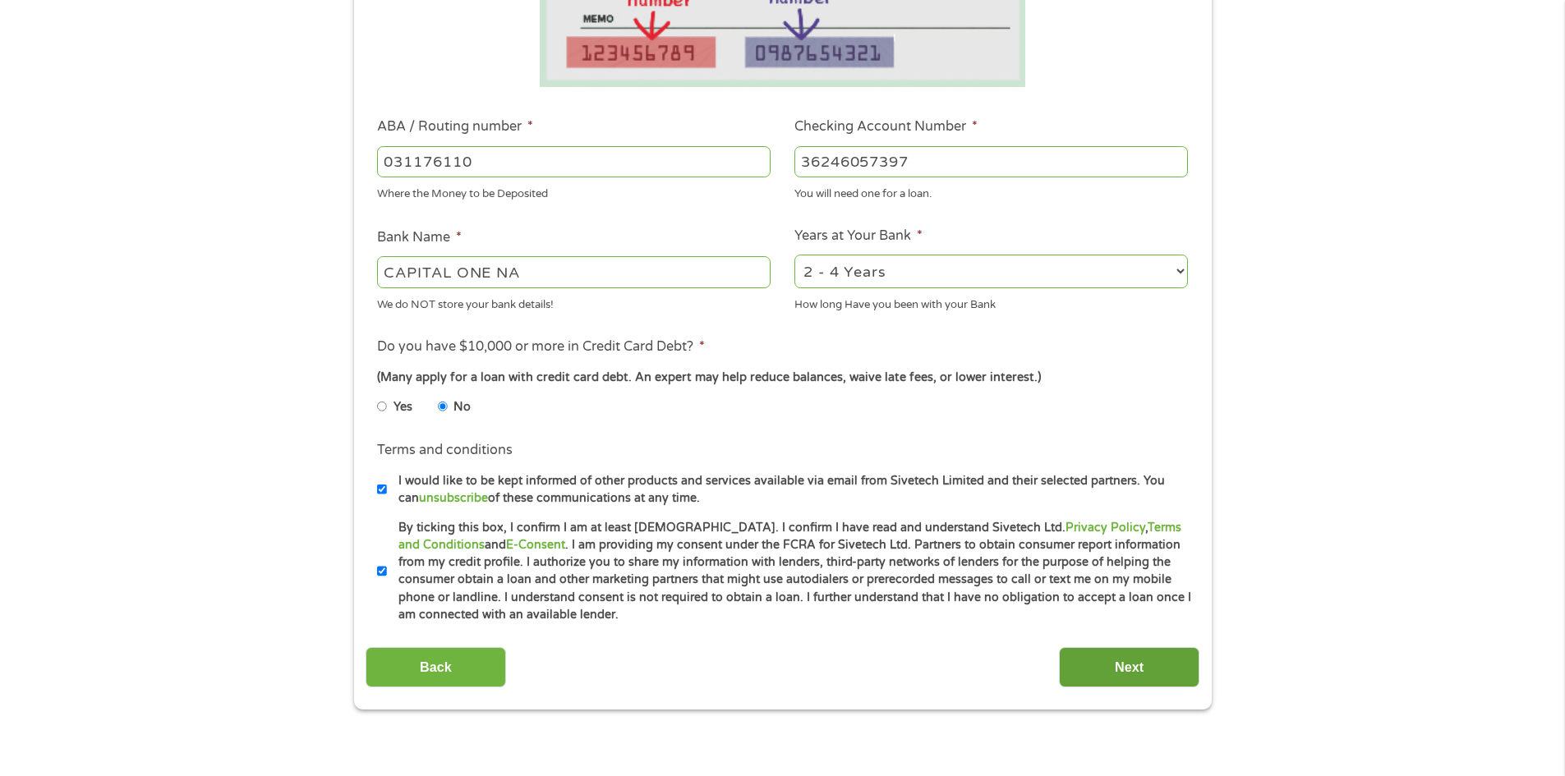
click at [1134, 665] on input "Next" at bounding box center [1129, 667] width 140 height 40
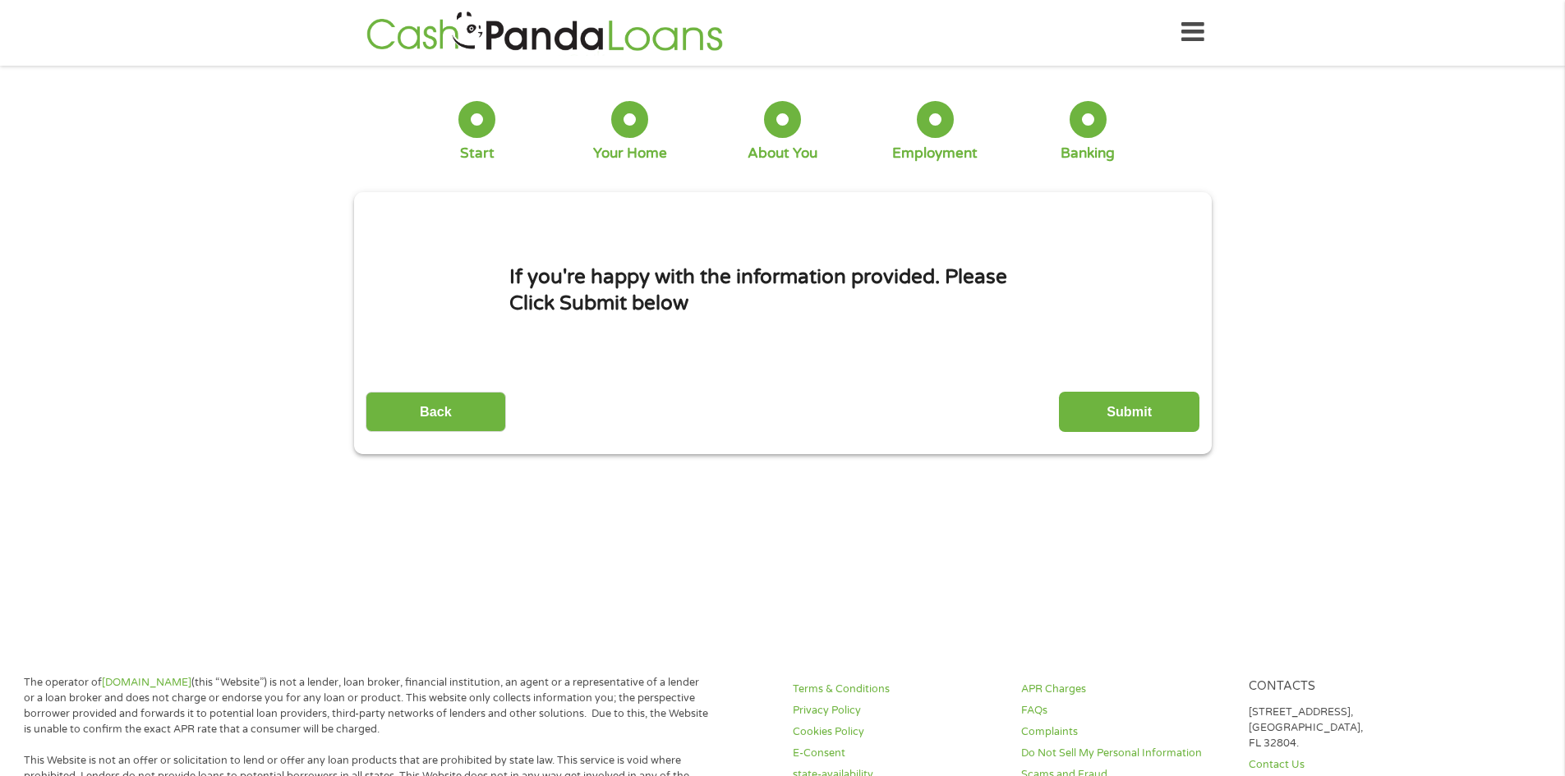
scroll to position [0, 0]
click at [1116, 396] on input "Submit" at bounding box center [1129, 413] width 140 height 40
